Goal: Check status: Check status

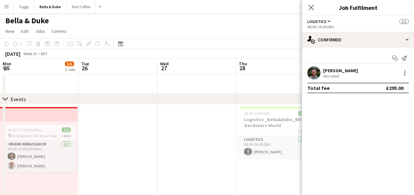
scroll to position [0, 169]
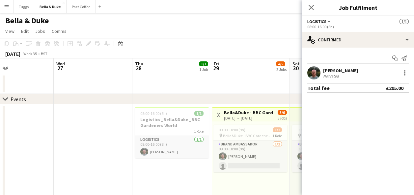
drag, startPoint x: 66, startPoint y: 172, endPoint x: 223, endPoint y: 172, distance: 156.3
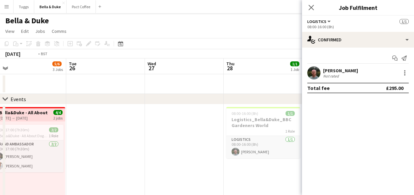
scroll to position [0, 187]
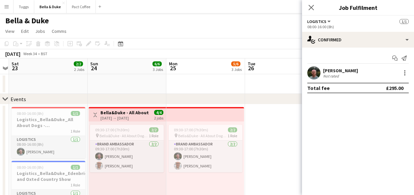
drag, startPoint x: 232, startPoint y: 175, endPoint x: 271, endPoint y: 174, distance: 38.5
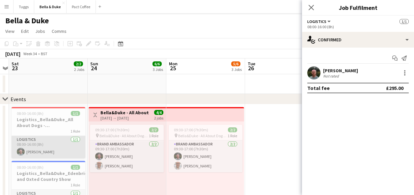
click at [20, 147] on app-card-role "Logistics [DATE] 08:00-16:00 (8h) [PERSON_NAME]" at bounding box center [49, 147] width 74 height 22
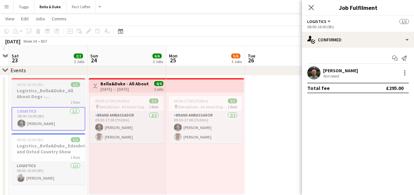
scroll to position [33, 0]
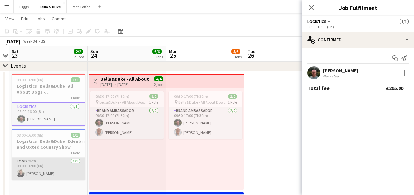
click at [51, 168] on app-card-role "Logistics [DATE] 08:00-16:00 (8h) [PERSON_NAME]" at bounding box center [49, 169] width 74 height 22
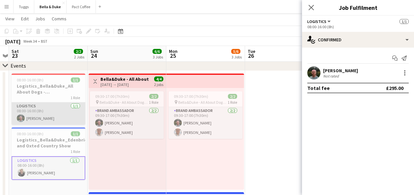
click at [54, 119] on app-card-role "Logistics [DATE] 08:00-16:00 (8h) [PERSON_NAME]" at bounding box center [49, 114] width 74 height 22
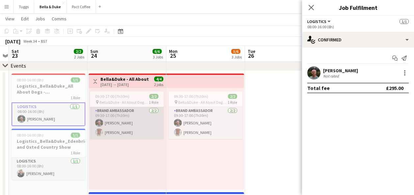
click at [128, 138] on app-card-role "Brand Ambassador [DATE] 09:30-17:00 (7h30m) [PERSON_NAME] [PERSON_NAME]" at bounding box center [127, 123] width 74 height 32
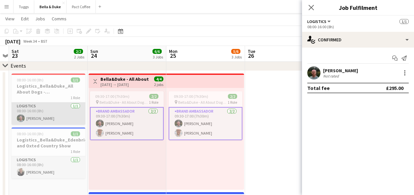
click at [45, 115] on app-card-role "Logistics [DATE] 08:00-16:00 (8h) [PERSON_NAME]" at bounding box center [49, 114] width 74 height 22
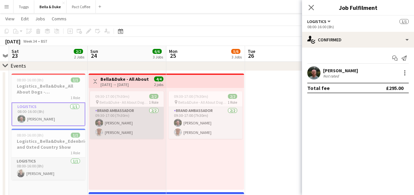
click at [106, 135] on app-card-role "Brand Ambassador [DATE] 09:30-17:00 (7h30m) [PERSON_NAME] [PERSON_NAME]" at bounding box center [127, 123] width 74 height 32
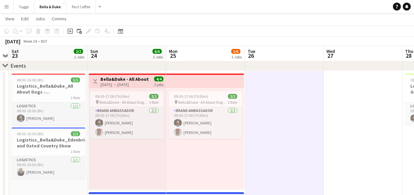
click at [115, 147] on div "09:30-17:00 (7h30m) 2/2 pin [PERSON_NAME] - All About Dogs - Norfolk 1 Role Bra…" at bounding box center [127, 139] width 77 height 102
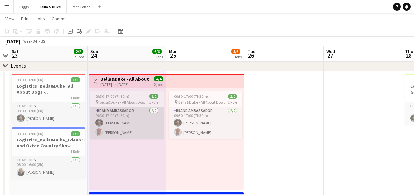
click at [117, 136] on app-card-role "Brand Ambassador [DATE] 09:30-17:00 (7h30m) [PERSON_NAME] [PERSON_NAME]" at bounding box center [127, 123] width 74 height 32
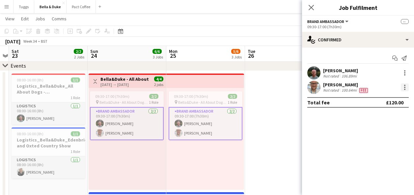
click at [406, 87] on div at bounding box center [405, 88] width 8 height 8
